Goal: Task Accomplishment & Management: Use online tool/utility

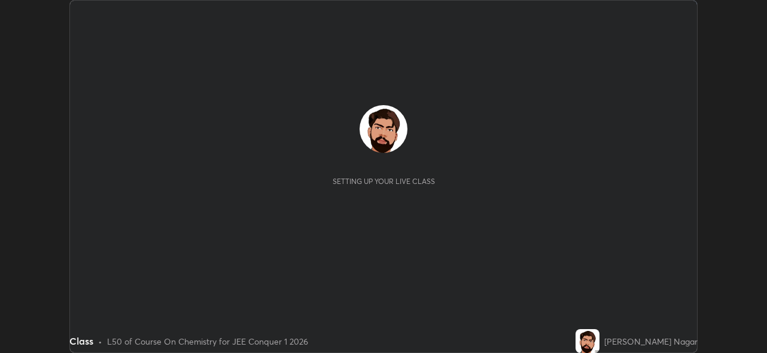
scroll to position [353, 766]
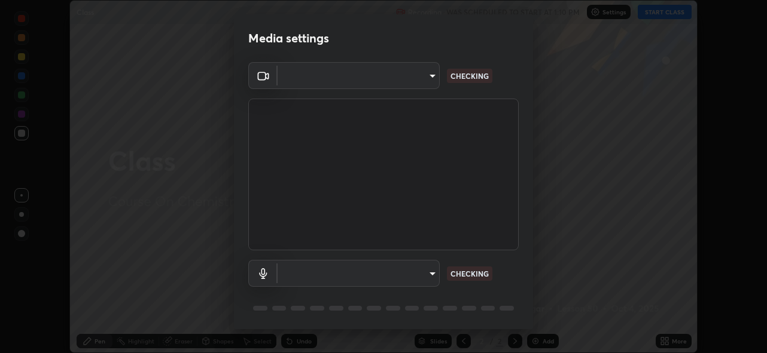
type input "5ae49b96af4897e6a410d98cecc9f5d5c34ce44bf214f7471ac41fe3bf41cfd7"
type input "default"
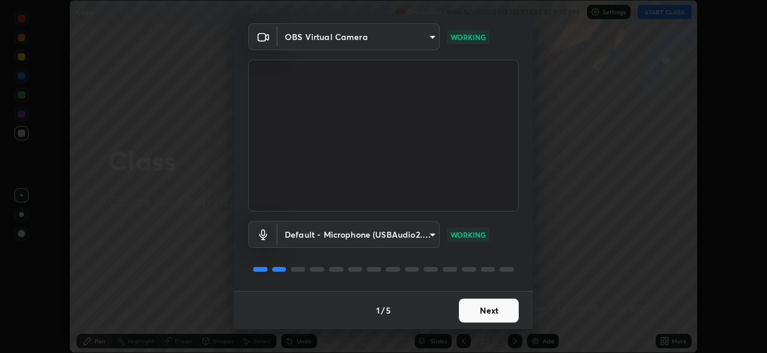
click at [506, 310] on button "Next" at bounding box center [489, 311] width 60 height 24
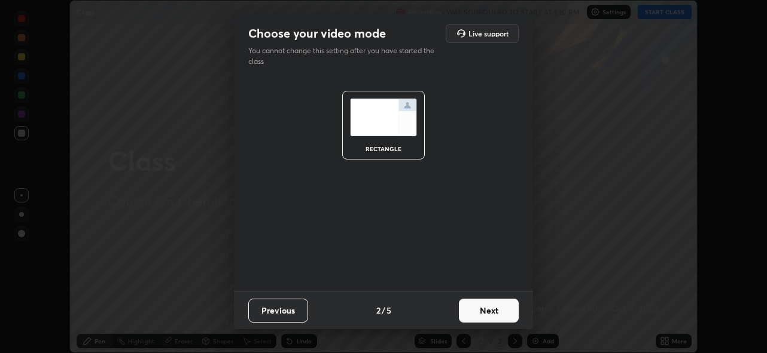
scroll to position [0, 0]
click at [502, 315] on button "Next" at bounding box center [489, 311] width 60 height 24
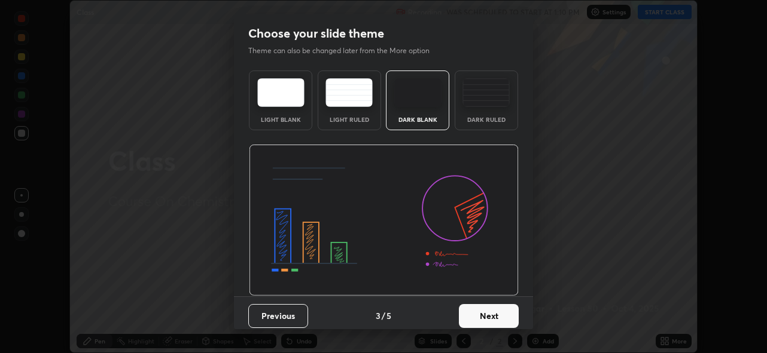
click at [502, 318] on button "Next" at bounding box center [489, 316] width 60 height 24
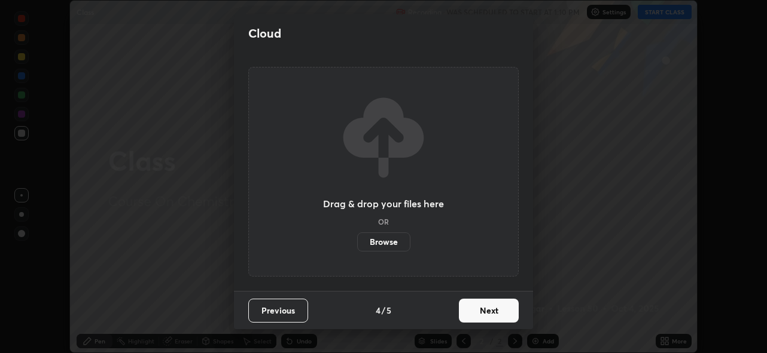
click at [502, 315] on button "Next" at bounding box center [489, 311] width 60 height 24
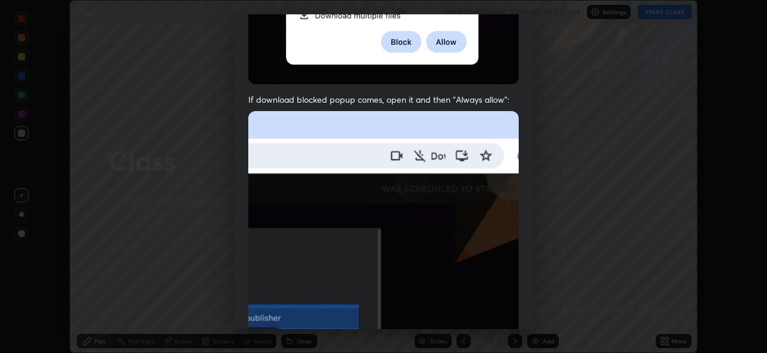
scroll to position [283, 0]
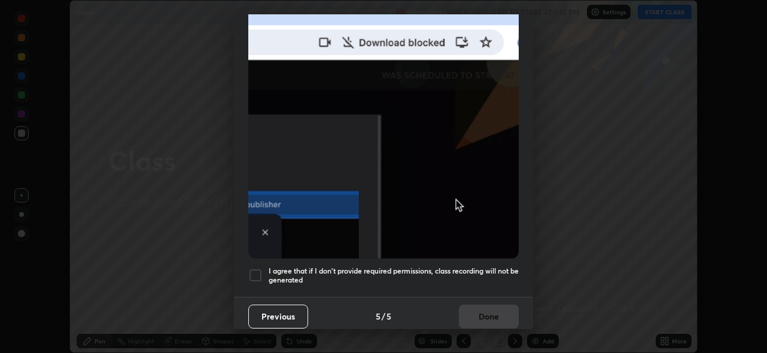
click at [499, 269] on h5 "I agree that if I don't provide required permissions, class recording will not …" at bounding box center [393, 276] width 250 height 19
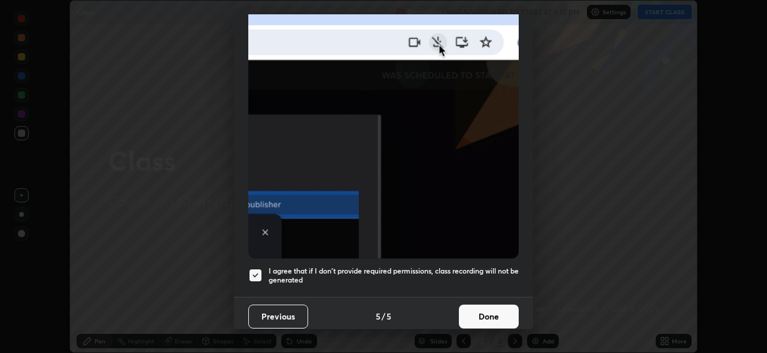
click at [493, 319] on button "Done" at bounding box center [489, 317] width 60 height 24
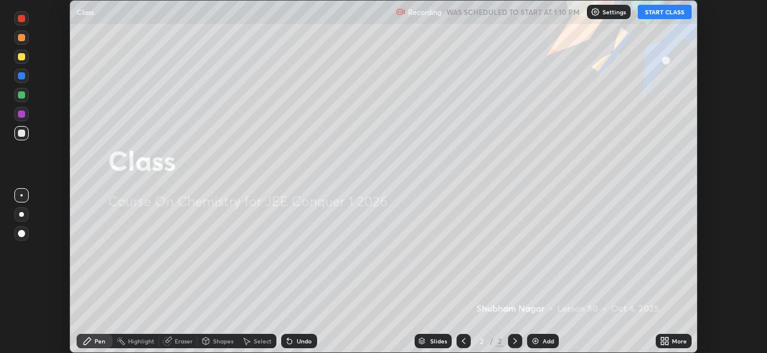
click at [663, 11] on button "START CLASS" at bounding box center [664, 12] width 54 height 14
click at [542, 344] on div "Add" at bounding box center [547, 341] width 11 height 6
